Goal: Task Accomplishment & Management: Use online tool/utility

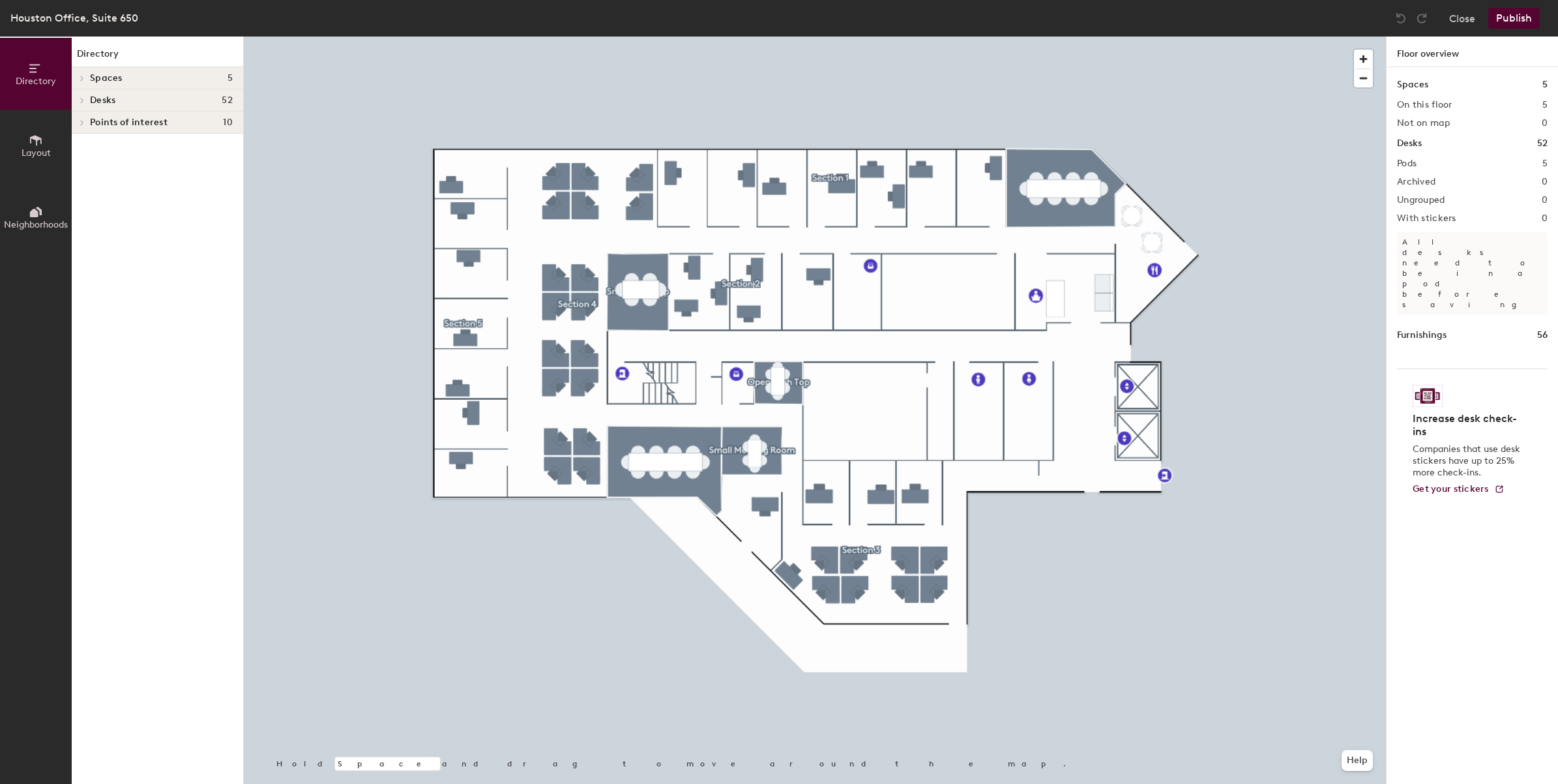
click at [98, 95] on span "Desks" at bounding box center [102, 100] width 25 height 10
click at [23, 129] on button "Layout" at bounding box center [35, 145] width 72 height 72
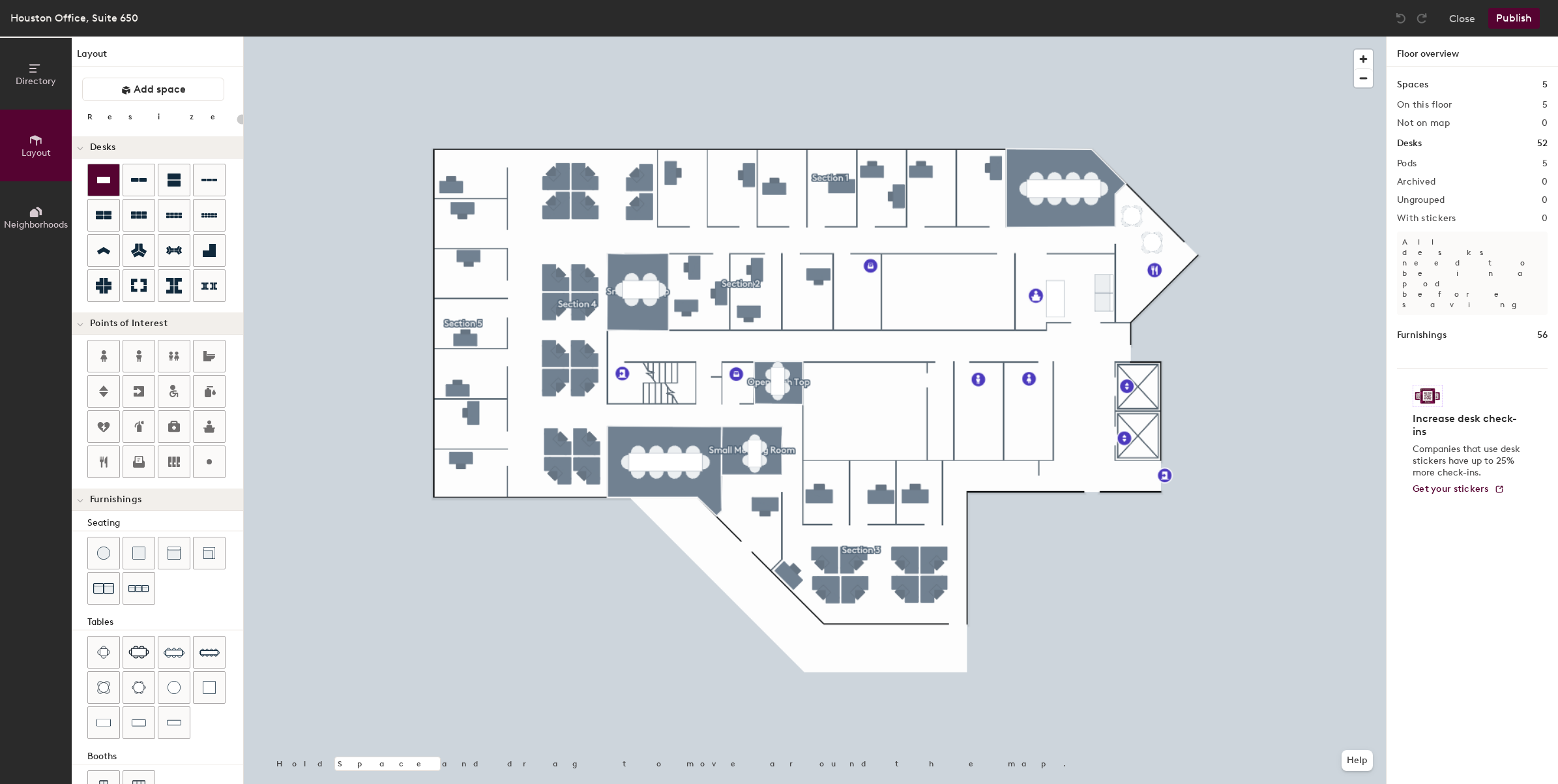
click at [100, 181] on icon at bounding box center [104, 180] width 13 height 7
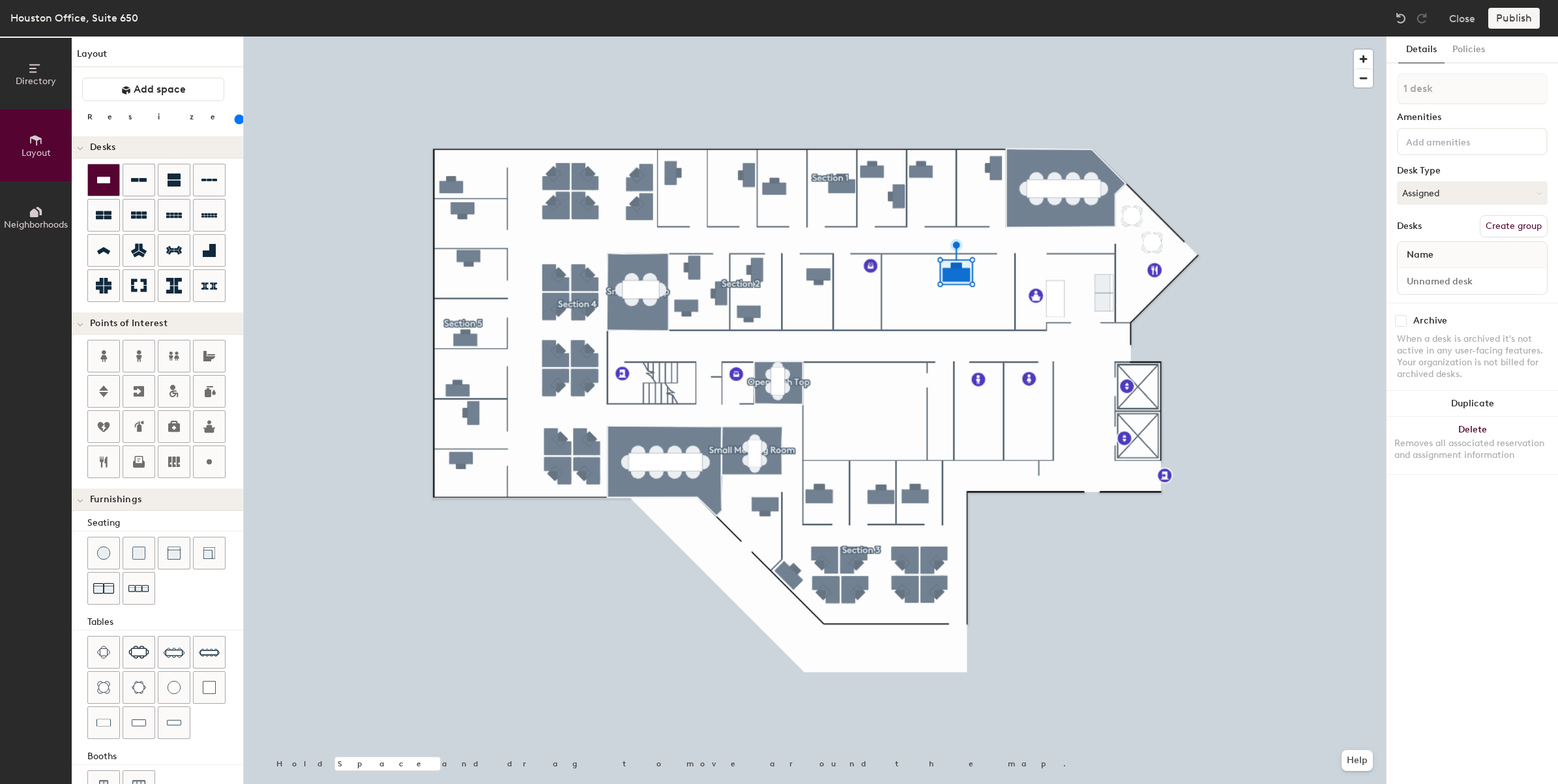
click at [108, 181] on icon at bounding box center [104, 180] width 13 height 7
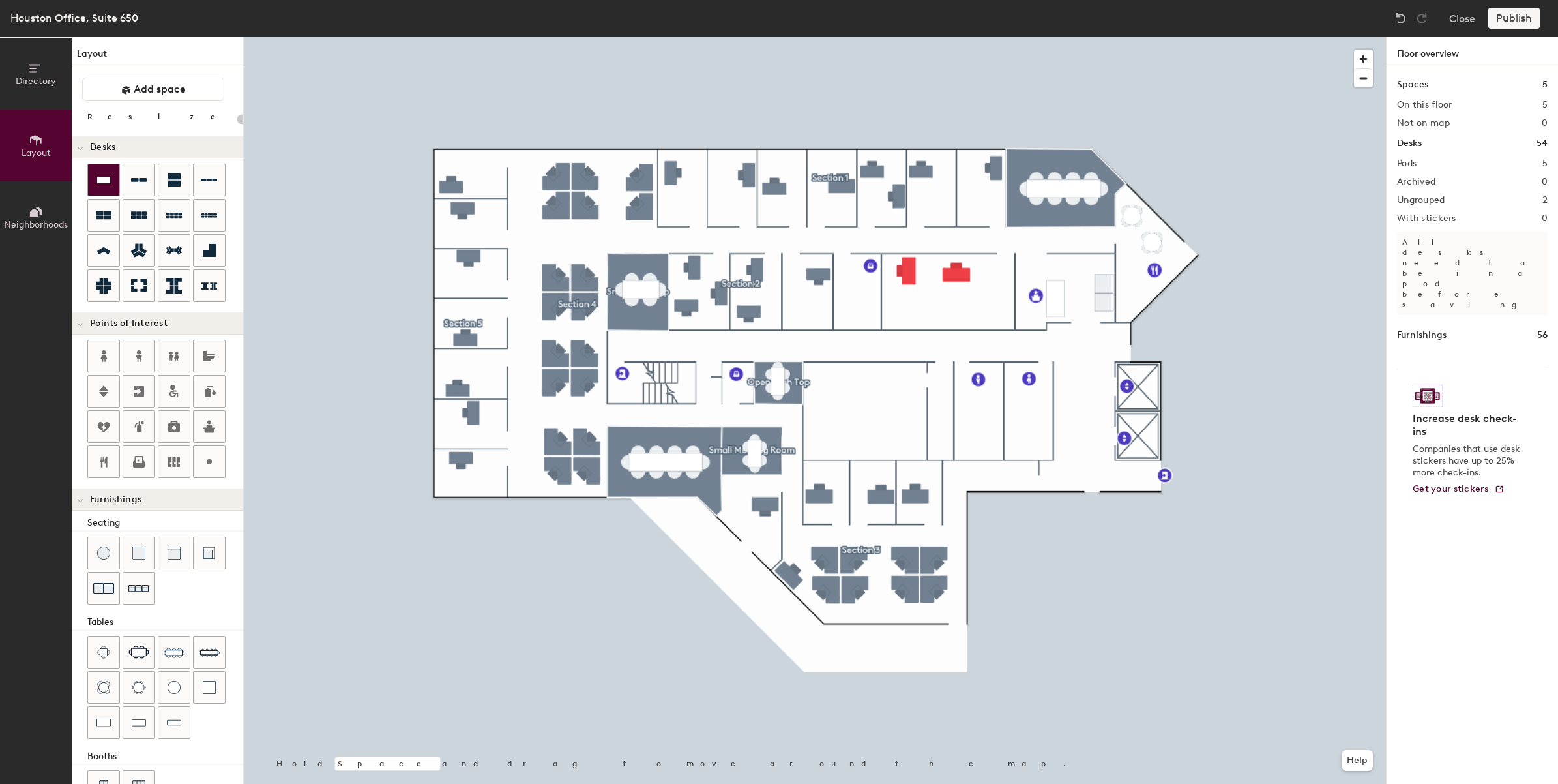
click at [113, 187] on div at bounding box center [104, 180] width 31 height 31
click at [101, 180] on icon at bounding box center [104, 180] width 13 height 7
click at [147, 180] on icon at bounding box center [139, 180] width 16 height 4
click at [968, 36] on div at bounding box center [815, 36] width 1142 height 0
click at [1512, 23] on div "Publish" at bounding box center [1518, 18] width 59 height 21
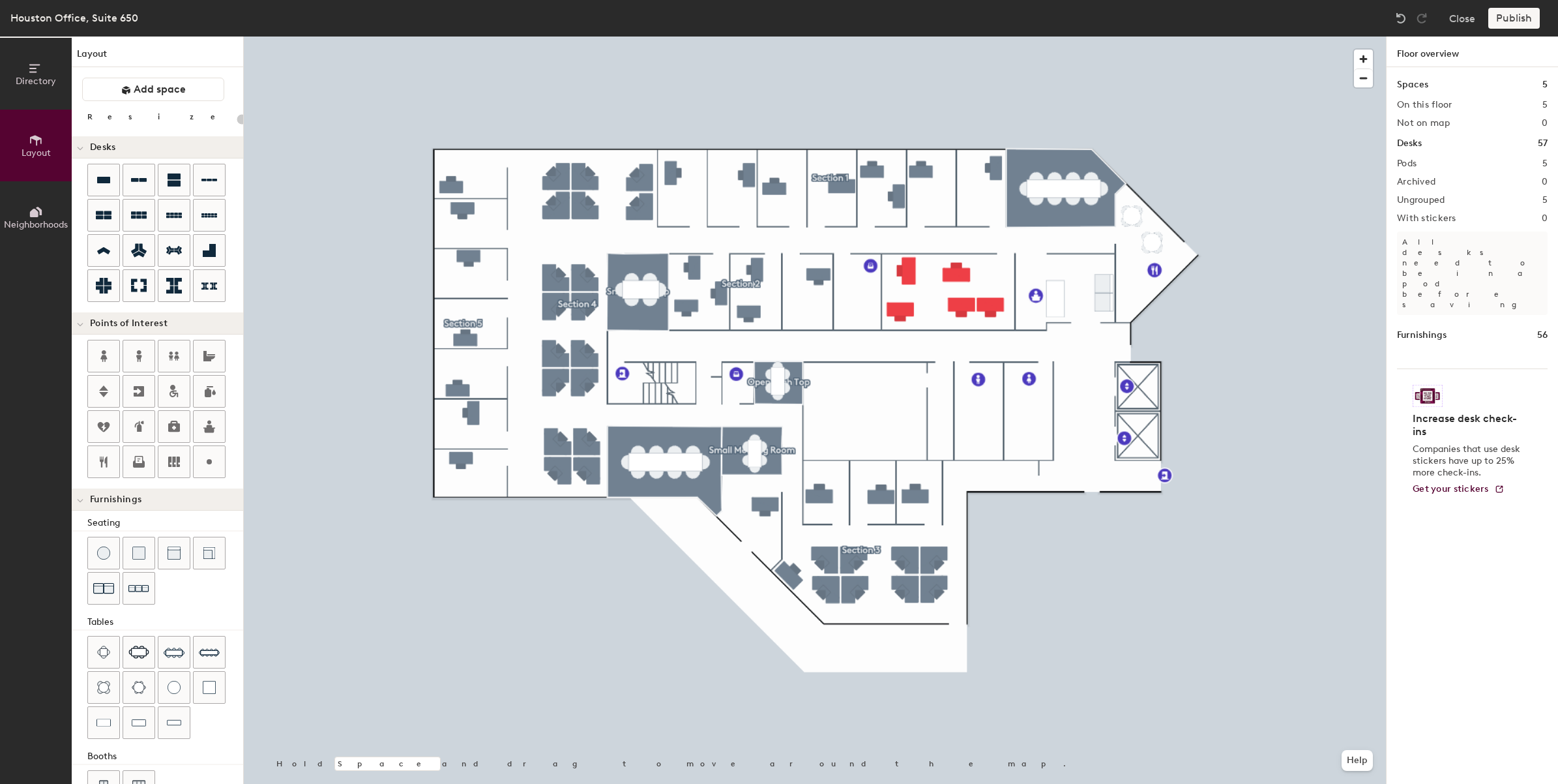
click at [1239, 36] on div at bounding box center [815, 36] width 1142 height 0
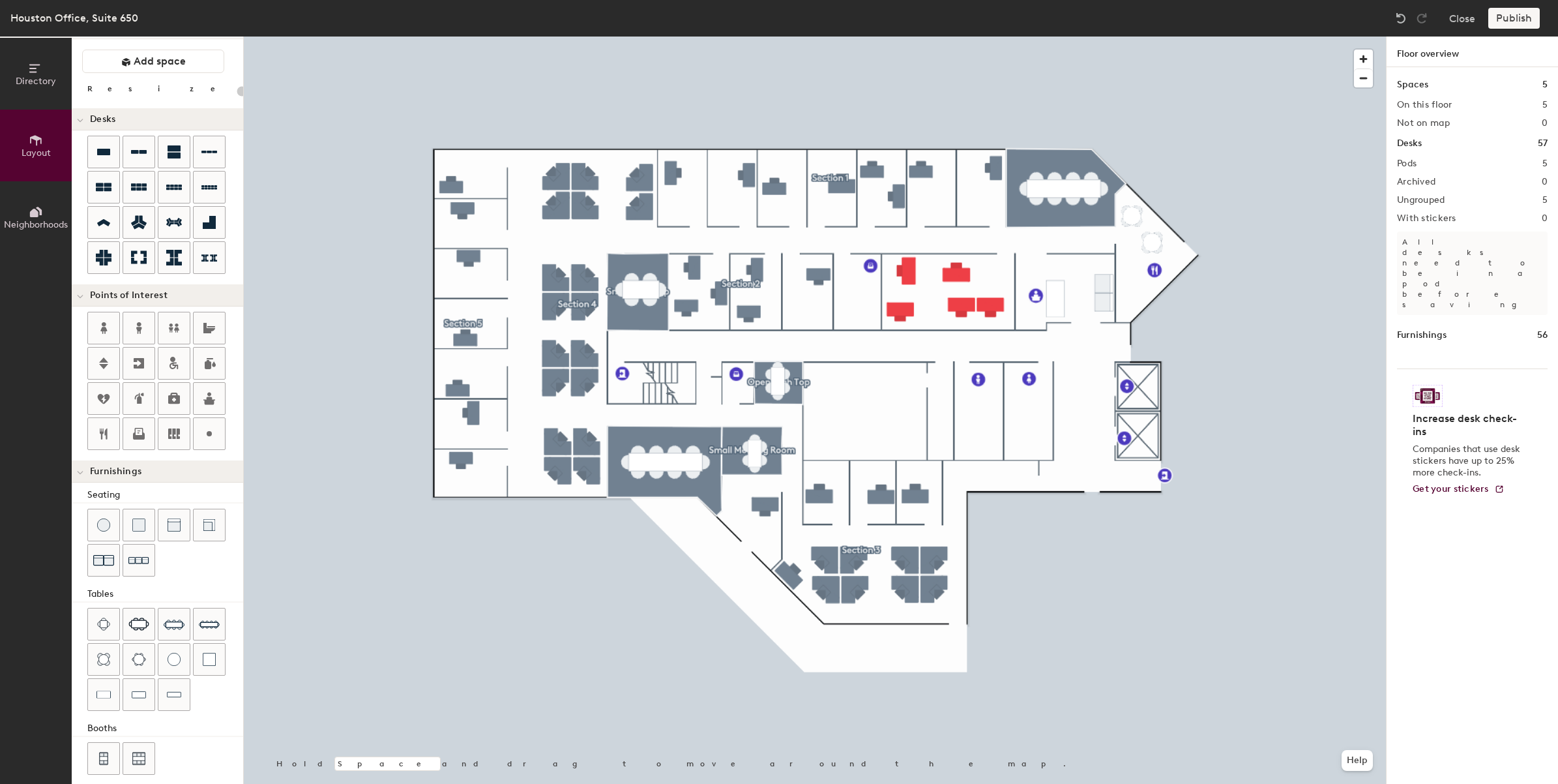
scroll to position [43, 0]
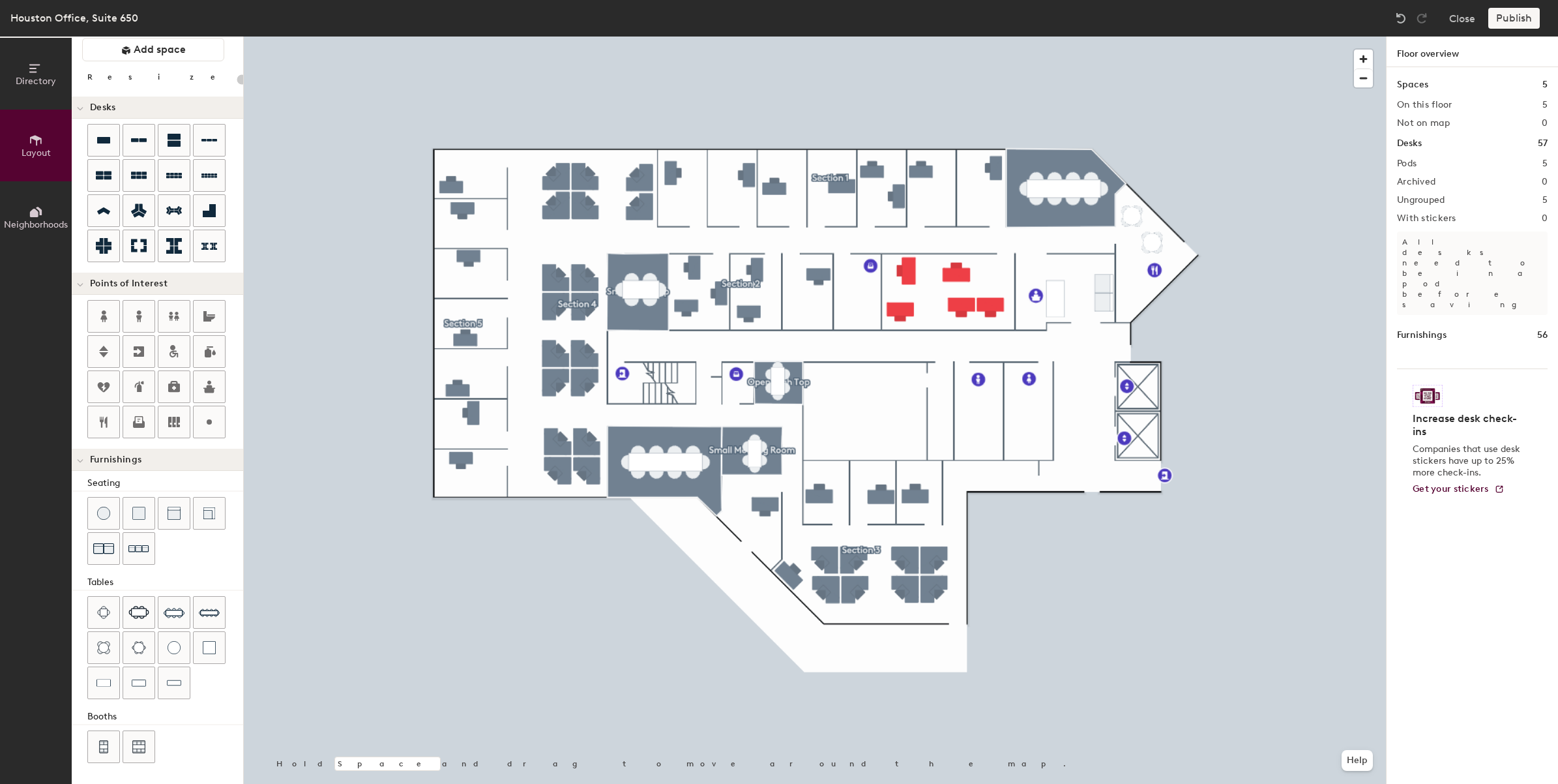
click at [1492, 20] on div "Publish" at bounding box center [1518, 18] width 59 height 21
click at [1465, 14] on button "Close" at bounding box center [1462, 18] width 26 height 21
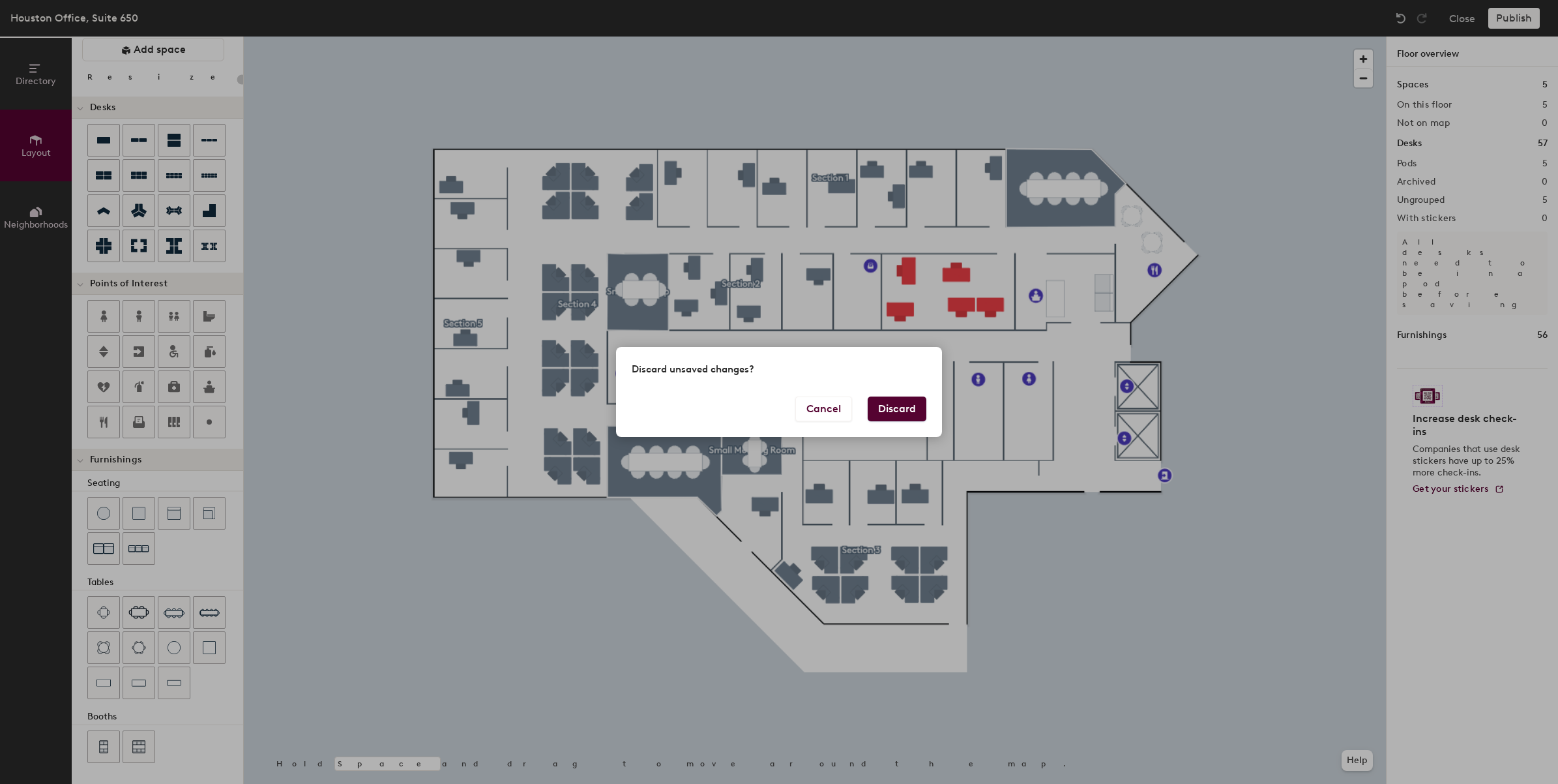
click at [898, 399] on button "Discard" at bounding box center [897, 409] width 59 height 25
type input "20"
